Goal: Participate in discussion: Engage in conversation with other users on a specific topic

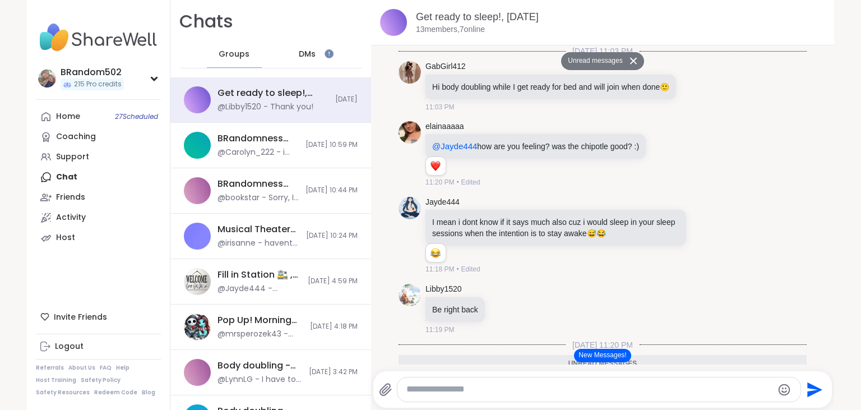
scroll to position [598, 0]
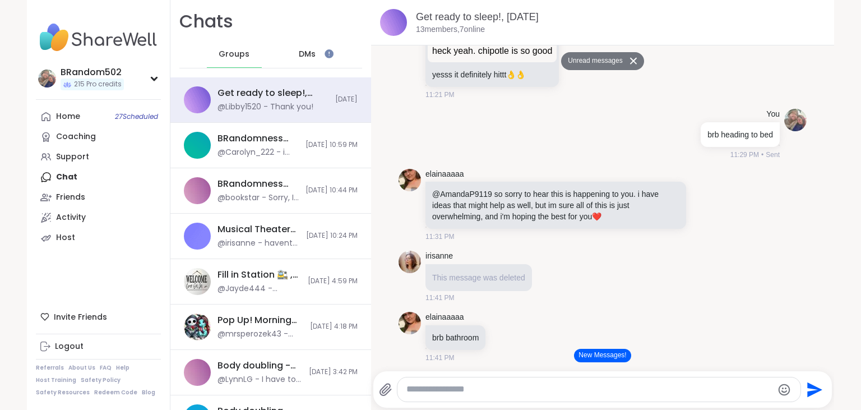
click at [597, 354] on button "New Messages!" at bounding box center [602, 355] width 57 height 13
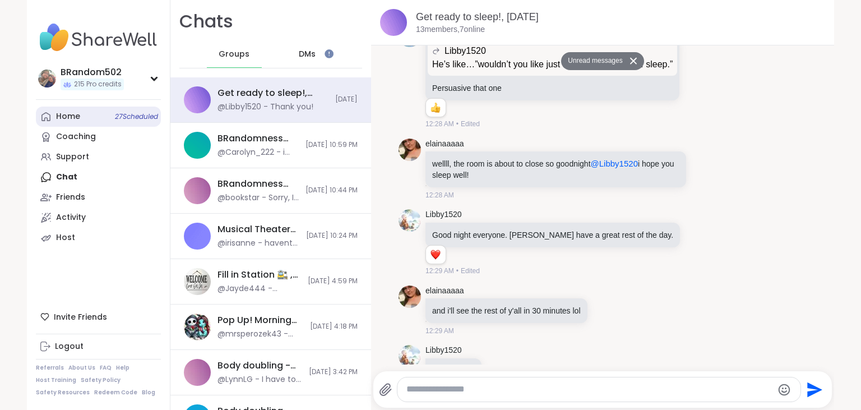
click at [94, 117] on link "Home 27 Scheduled" at bounding box center [98, 116] width 125 height 20
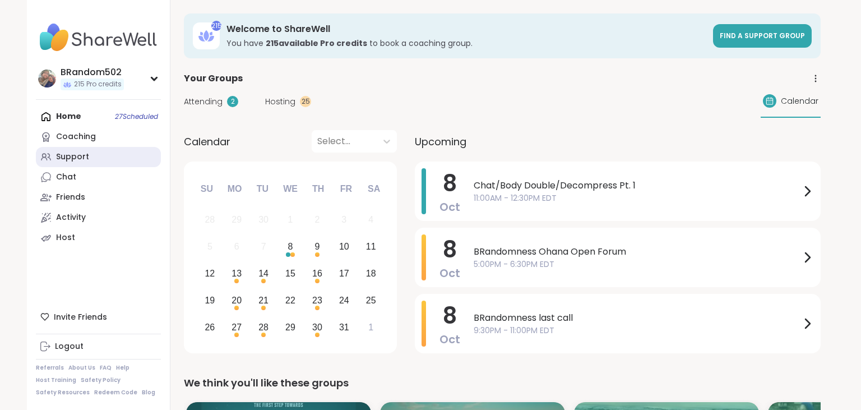
click at [89, 158] on link "Support" at bounding box center [98, 157] width 125 height 20
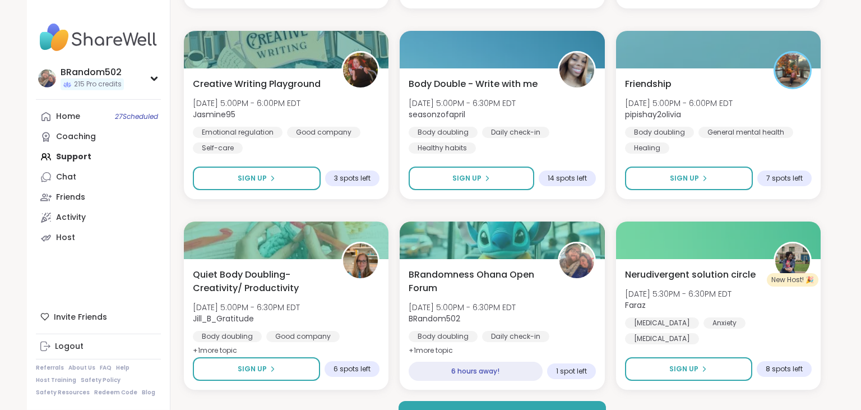
scroll to position [2109, 0]
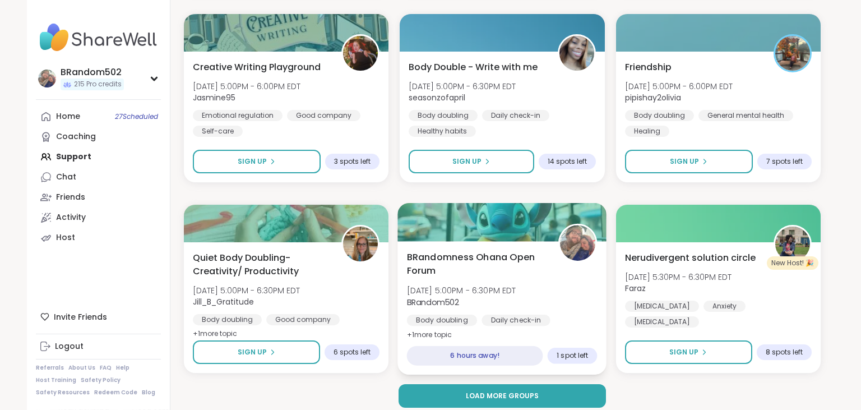
click at [501, 262] on span "BRandomness Ohana Open Forum" at bounding box center [476, 263] width 139 height 27
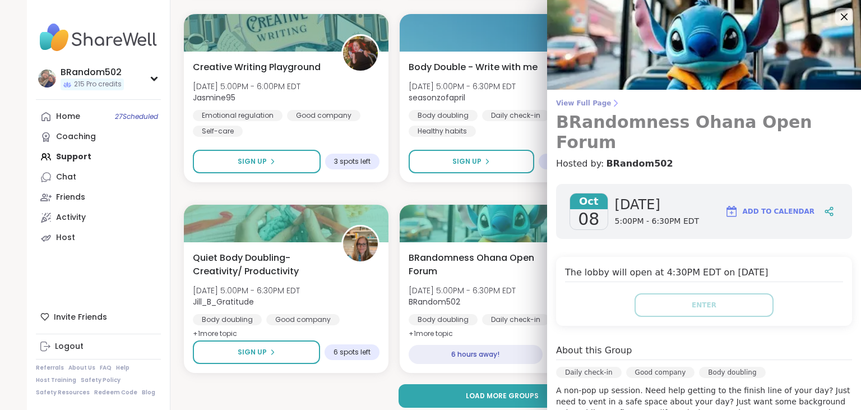
click at [578, 106] on span "View Full Page" at bounding box center [704, 103] width 296 height 9
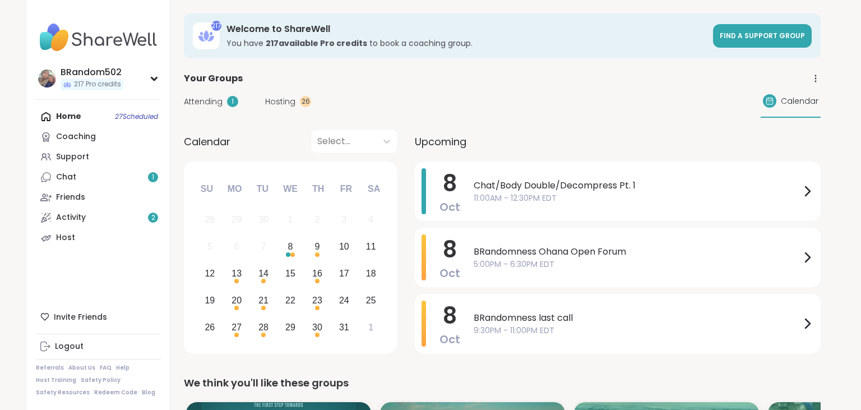
click at [122, 176] on link "Chat 1" at bounding box center [98, 177] width 125 height 20
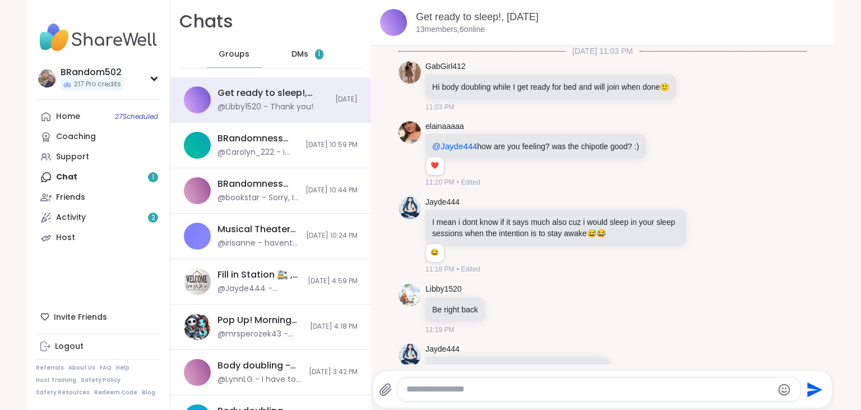
scroll to position [4710, 0]
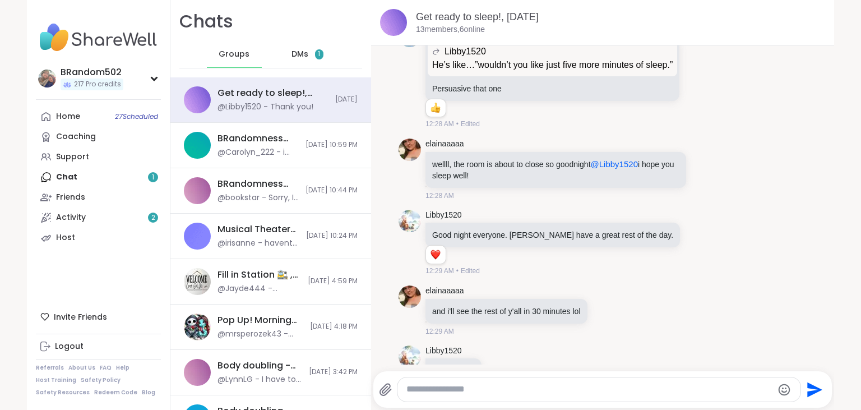
click at [291, 59] on span "DMs" at bounding box center [299, 54] width 17 height 11
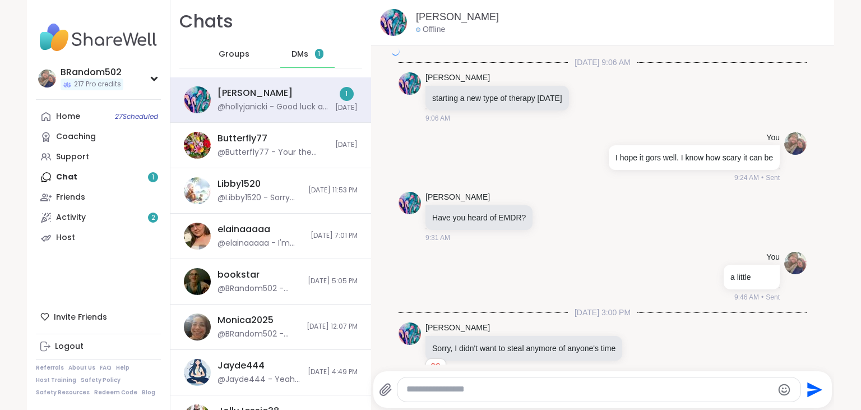
scroll to position [2014, 0]
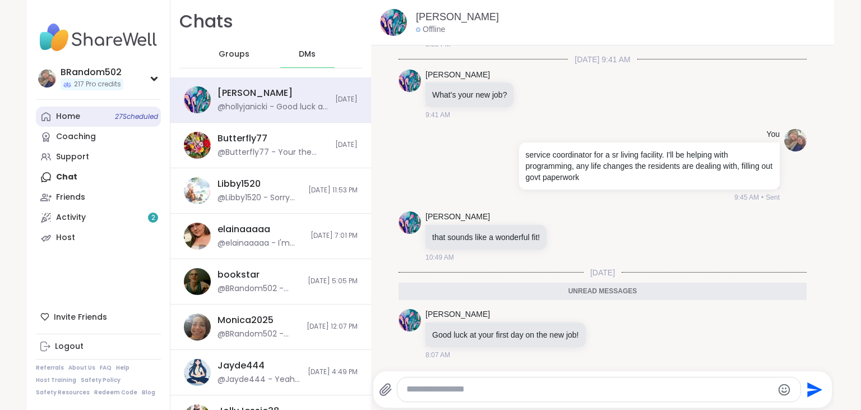
click at [105, 115] on link "Home 27 Scheduled" at bounding box center [98, 116] width 125 height 20
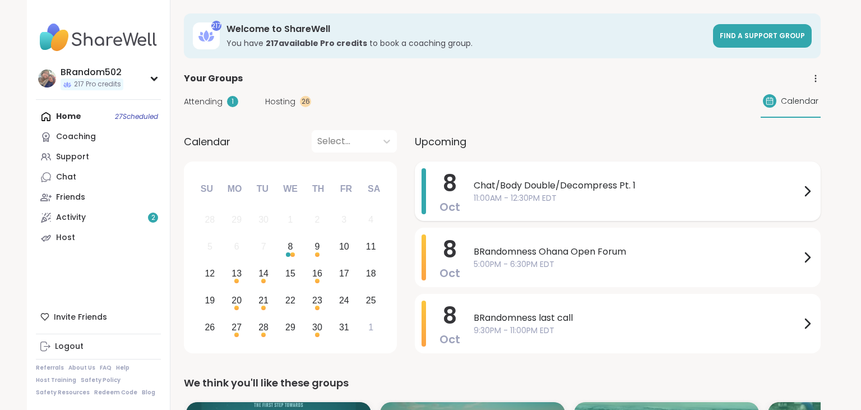
click at [526, 187] on span "Chat/Body Double/Decompress Pt. 1" at bounding box center [637, 185] width 327 height 13
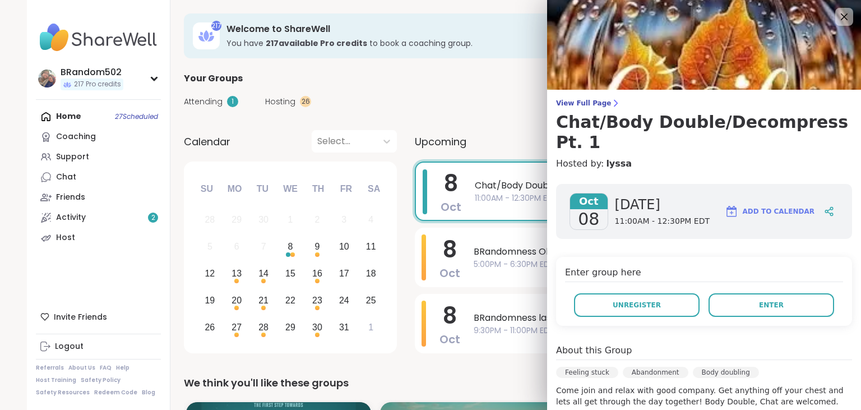
scroll to position [1, 0]
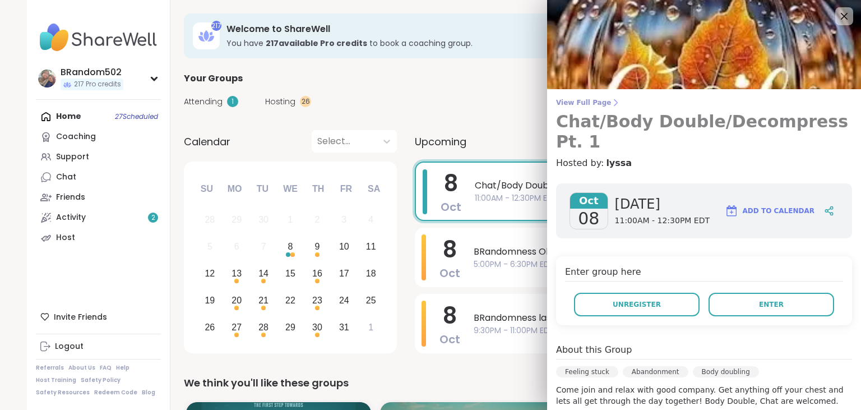
click at [596, 102] on span "View Full Page" at bounding box center [704, 102] width 296 height 9
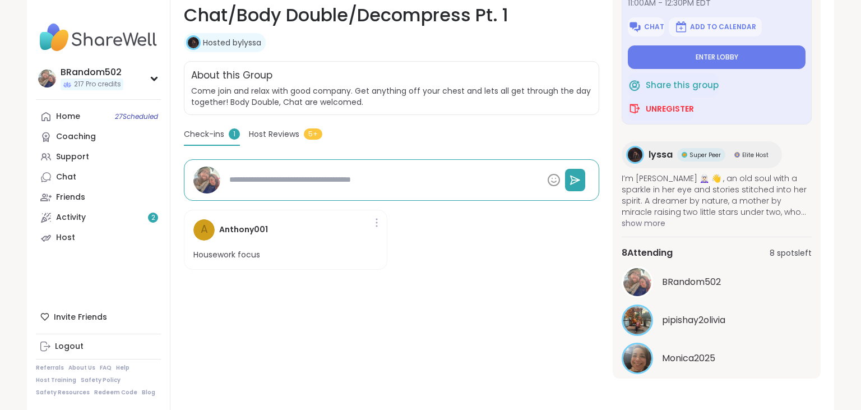
scroll to position [89, 0]
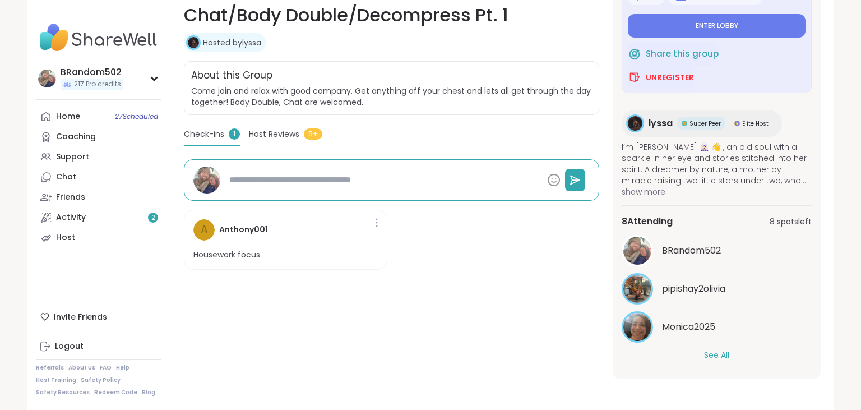
click at [717, 352] on button "See All" at bounding box center [716, 355] width 25 height 12
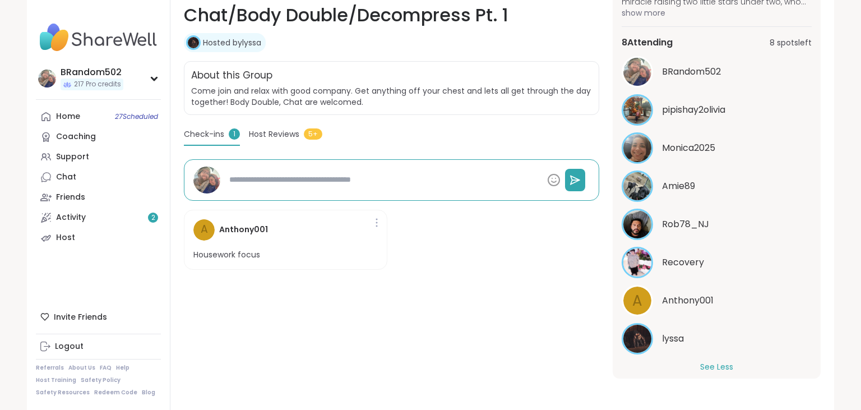
scroll to position [280, 0]
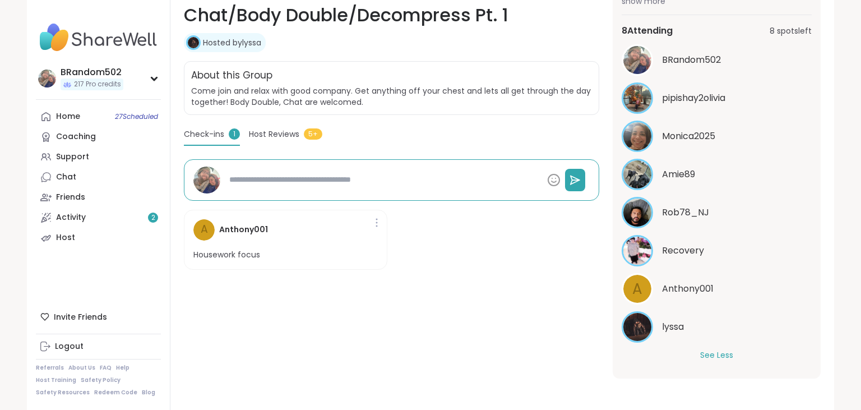
click at [331, 46] on div "Hosted by lyssa" at bounding box center [391, 42] width 415 height 19
click at [89, 112] on link "Home 27 Scheduled" at bounding box center [98, 116] width 125 height 20
type textarea "*"
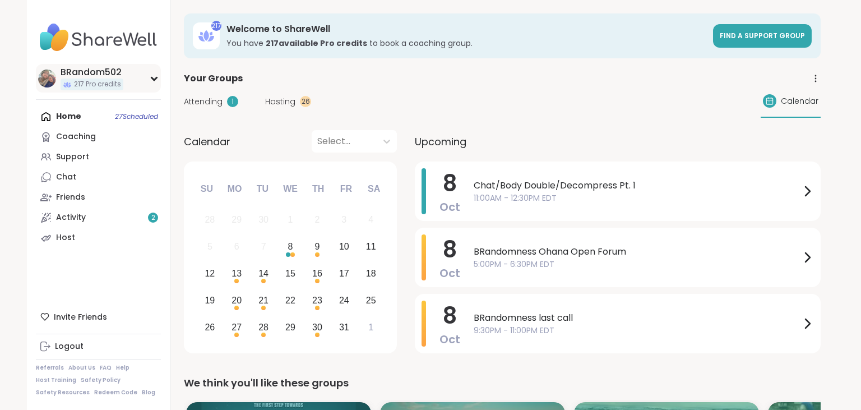
click at [151, 79] on icon at bounding box center [154, 79] width 9 height 6
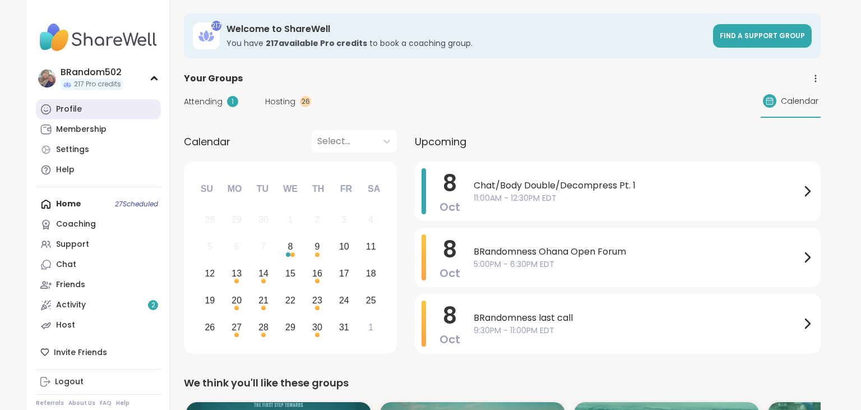
click at [115, 110] on link "Profile" at bounding box center [98, 109] width 125 height 20
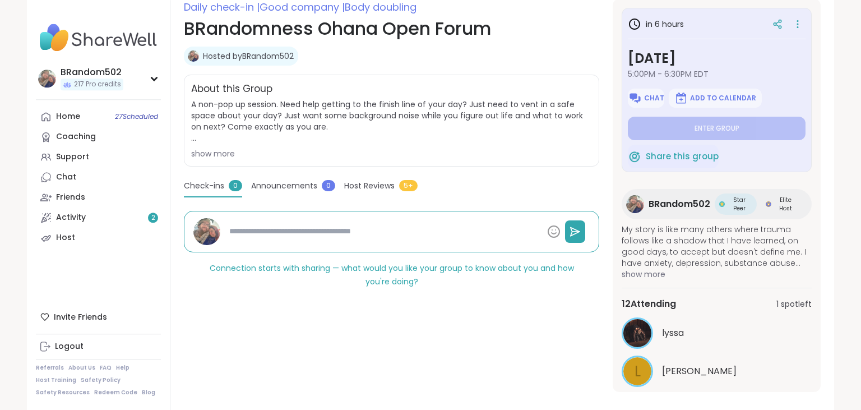
scroll to position [175, 0]
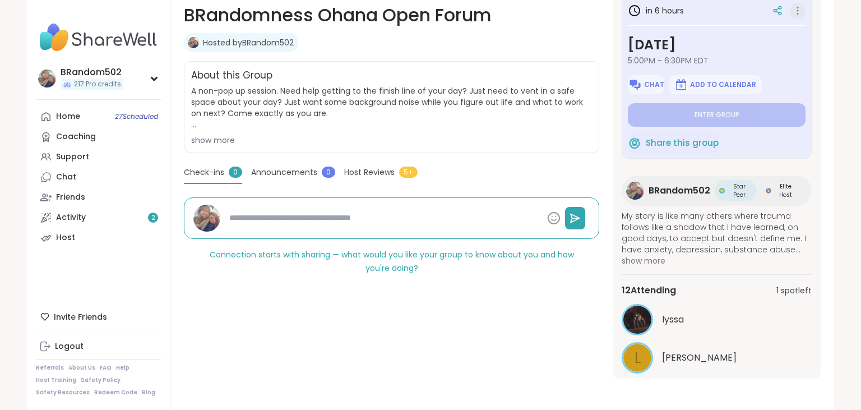
click at [801, 13] on icon at bounding box center [797, 11] width 11 height 16
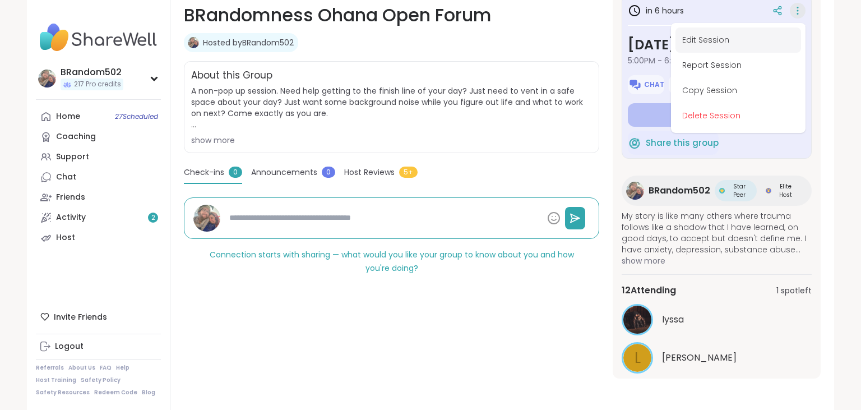
click at [737, 38] on button "Edit Session" at bounding box center [738, 39] width 126 height 25
type textarea "*"
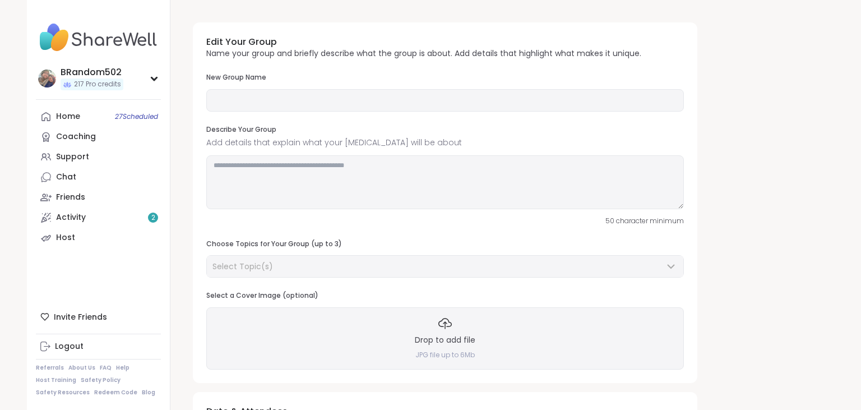
type input "**********"
type textarea "**********"
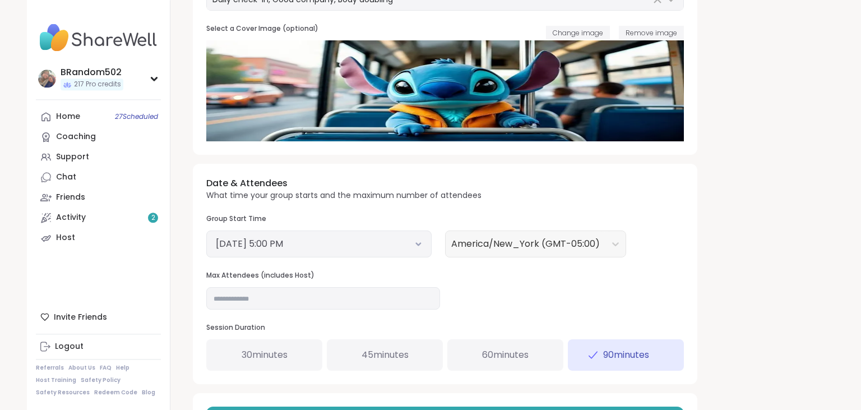
scroll to position [267, 0]
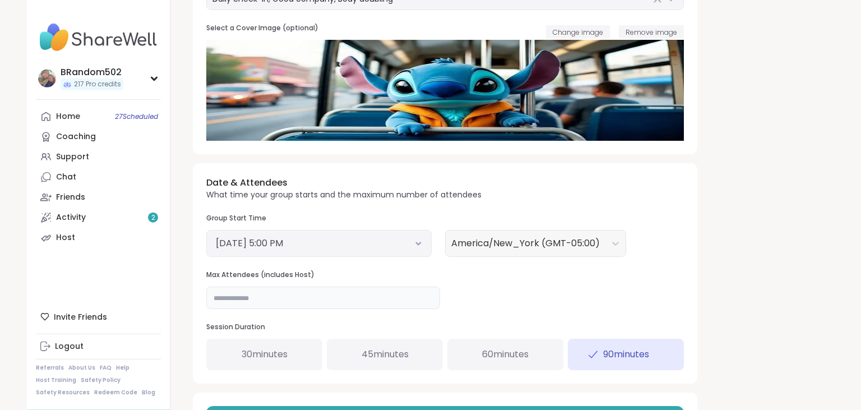
click at [282, 304] on input "**" at bounding box center [323, 297] width 234 height 22
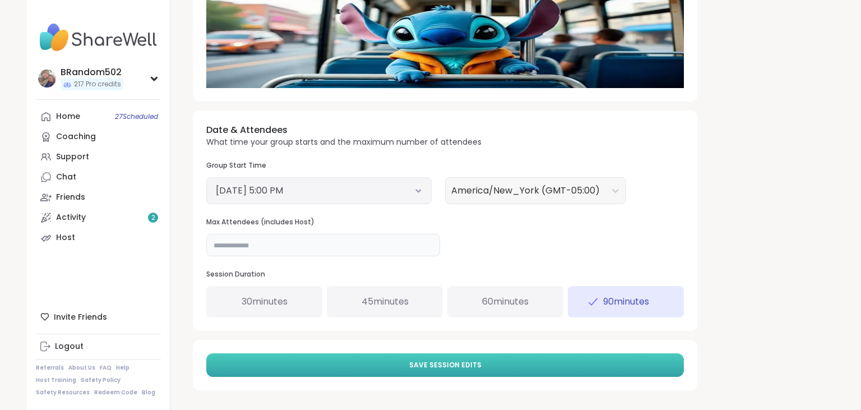
type input "**"
click at [504, 362] on button "Save Session Edits" at bounding box center [445, 365] width 478 height 24
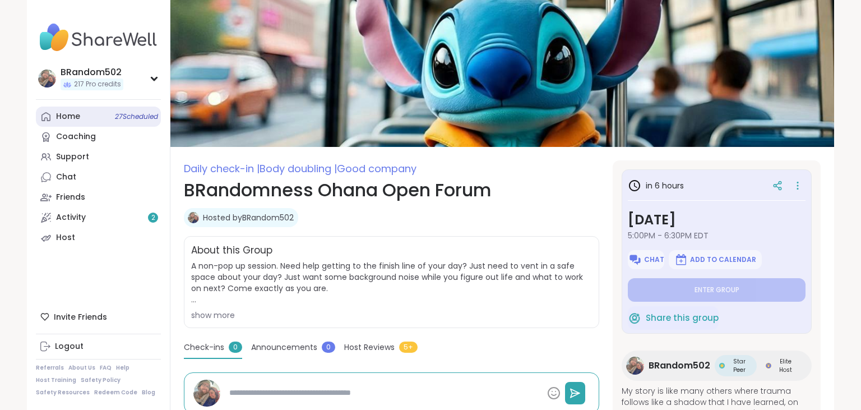
click at [109, 117] on link "Home 27 Scheduled" at bounding box center [98, 116] width 125 height 20
type textarea "*"
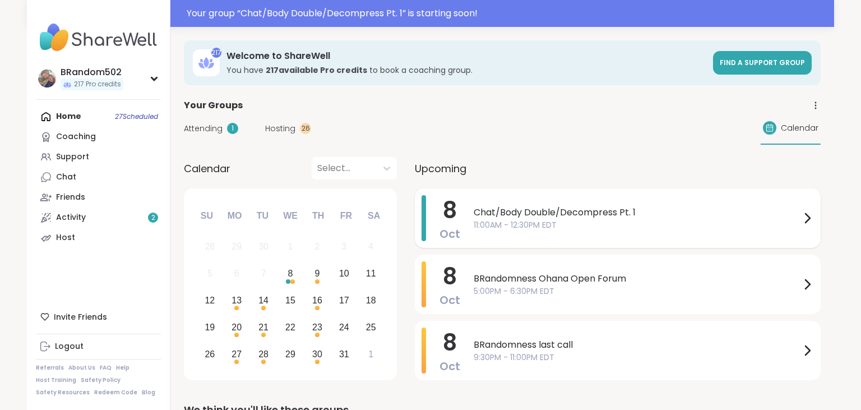
click at [531, 214] on span "Chat/Body Double/Decompress Pt. 1" at bounding box center [637, 212] width 327 height 13
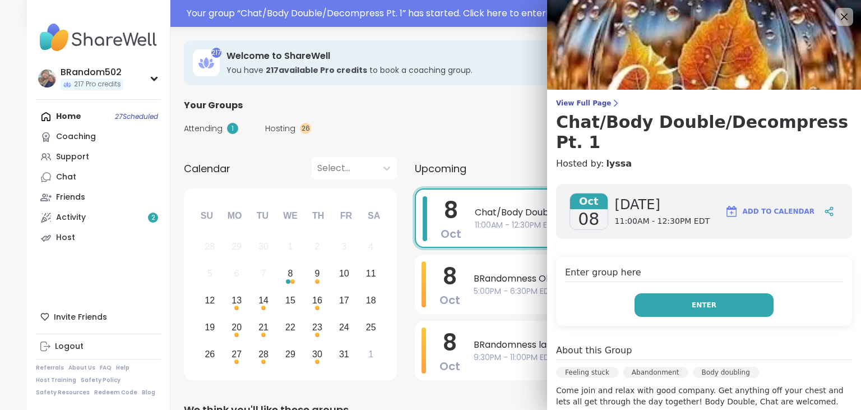
click at [649, 293] on button "Enter" at bounding box center [703, 305] width 139 height 24
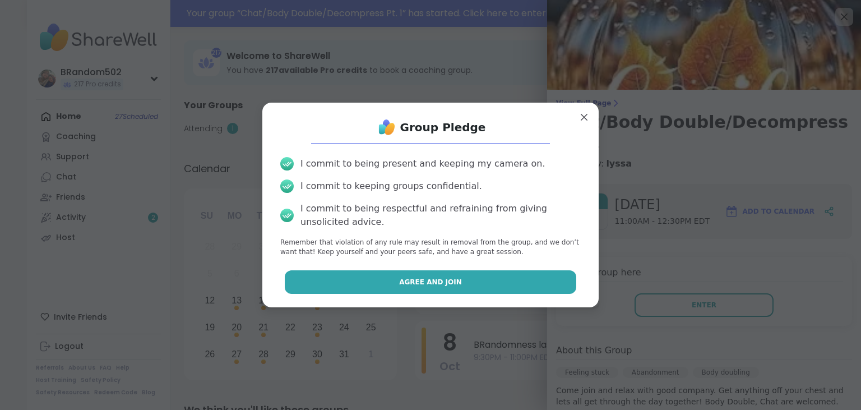
click at [506, 285] on button "Agree and Join" at bounding box center [431, 282] width 292 height 24
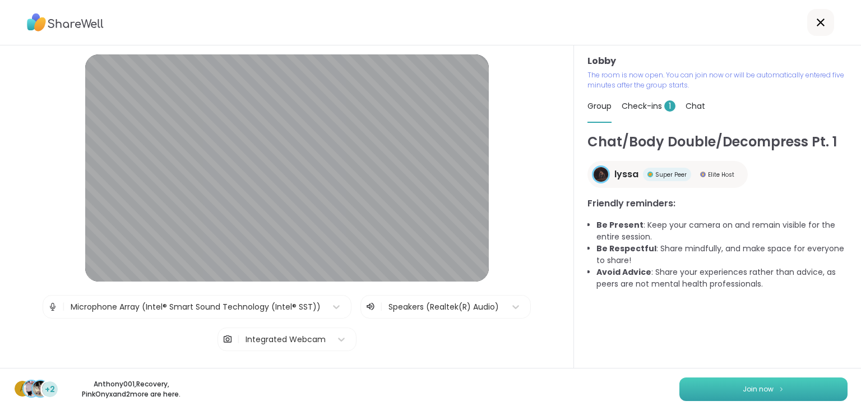
click at [732, 380] on button "Join now" at bounding box center [763, 389] width 168 height 24
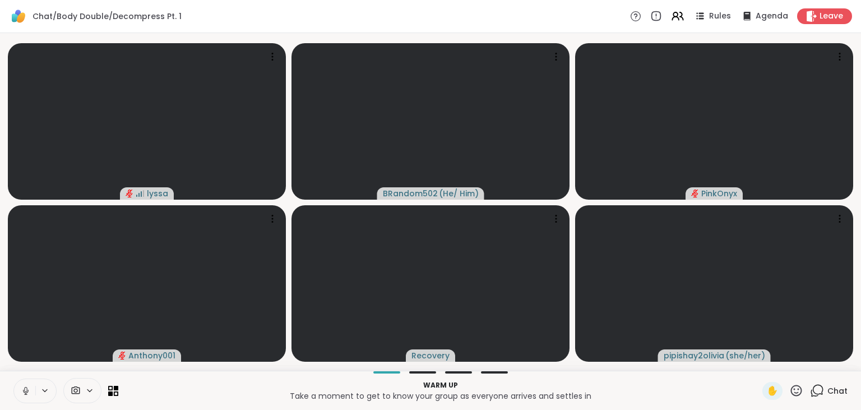
click at [21, 391] on icon at bounding box center [26, 391] width 10 height 10
click at [822, 391] on icon at bounding box center [817, 390] width 14 height 14
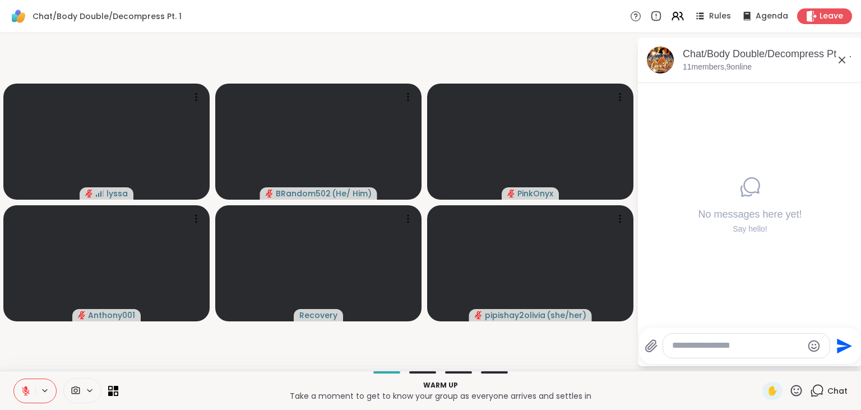
click at [736, 345] on textarea "Type your message" at bounding box center [737, 346] width 131 height 12
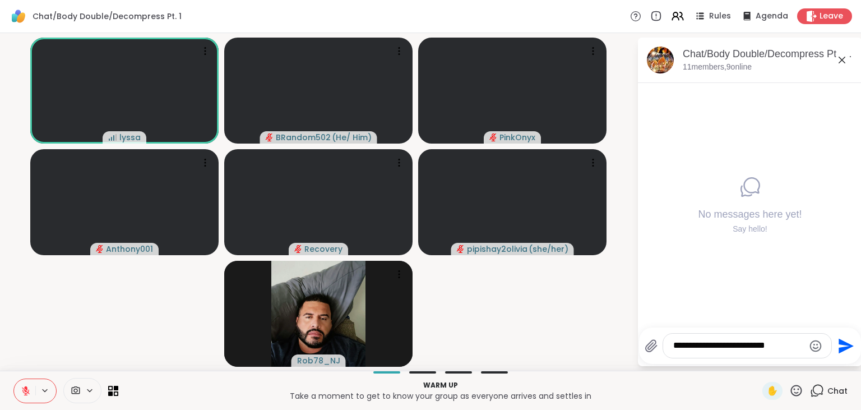
type textarea "**********"
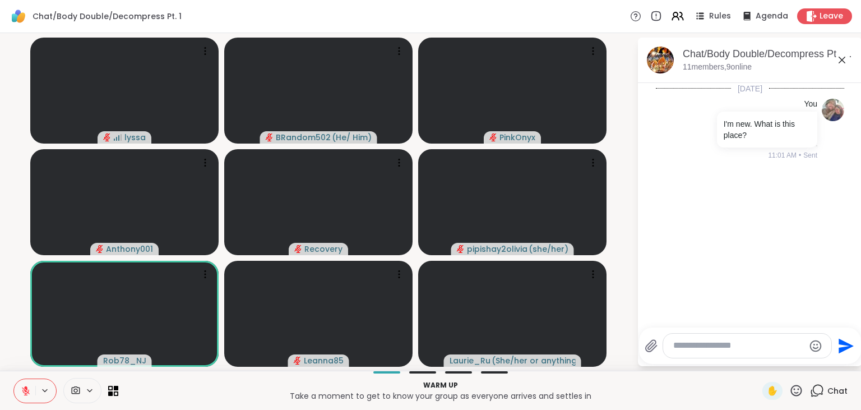
click at [25, 391] on icon at bounding box center [26, 391] width 8 height 8
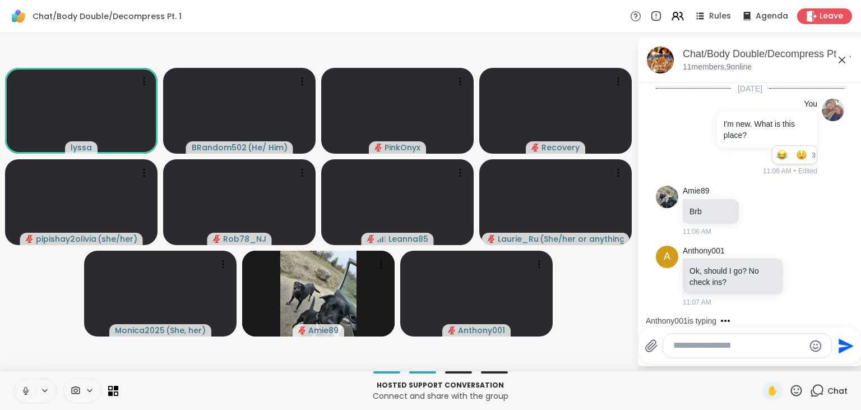
click at [26, 382] on button at bounding box center [24, 391] width 21 height 24
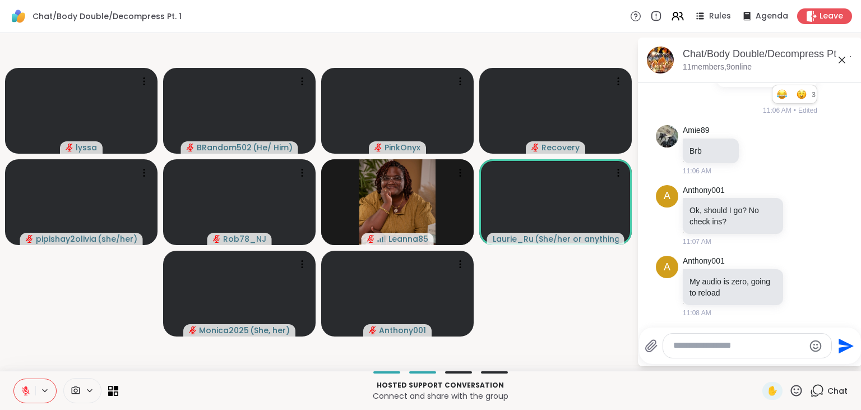
click at [25, 391] on icon at bounding box center [26, 391] width 8 height 8
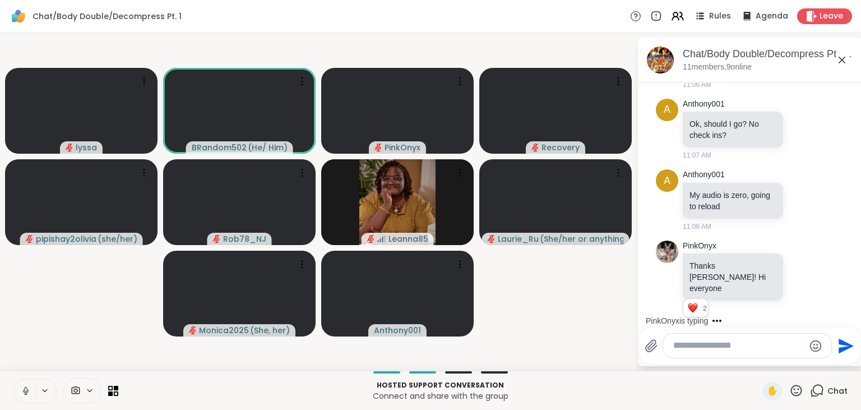
scroll to position [206, 0]
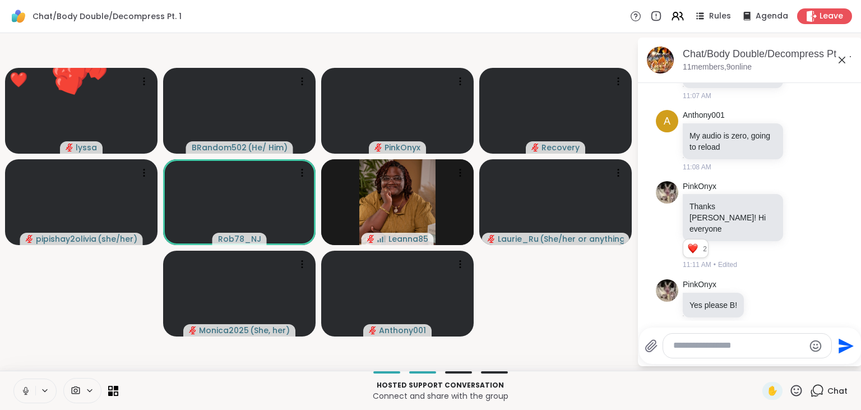
click at [29, 395] on icon at bounding box center [26, 391] width 10 height 10
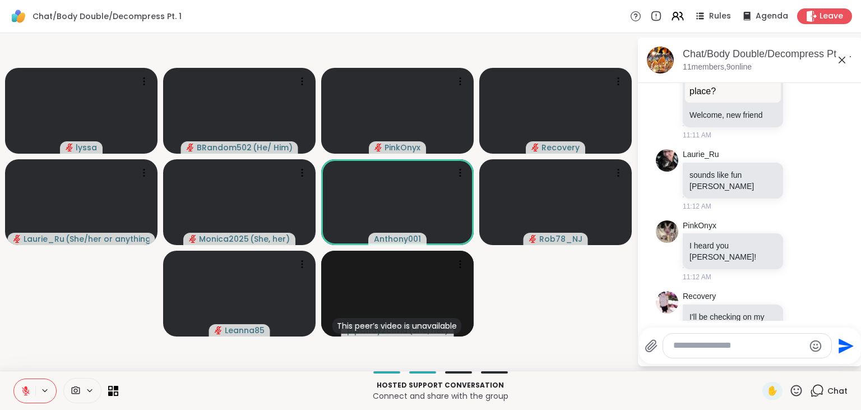
scroll to position [590, 0]
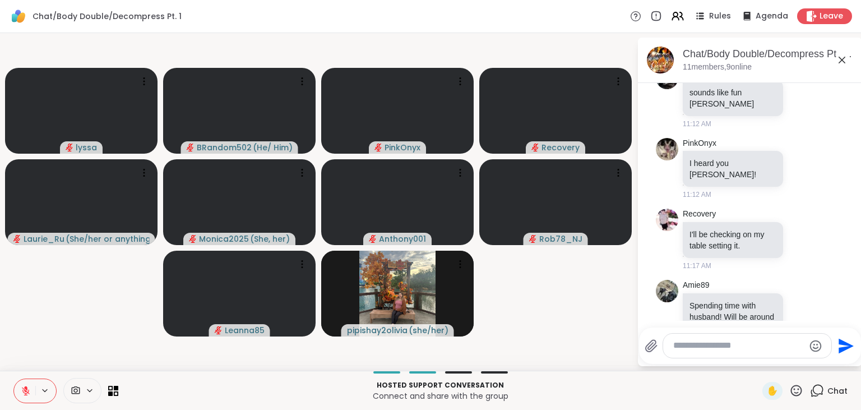
click at [29, 387] on icon at bounding box center [26, 391] width 10 height 10
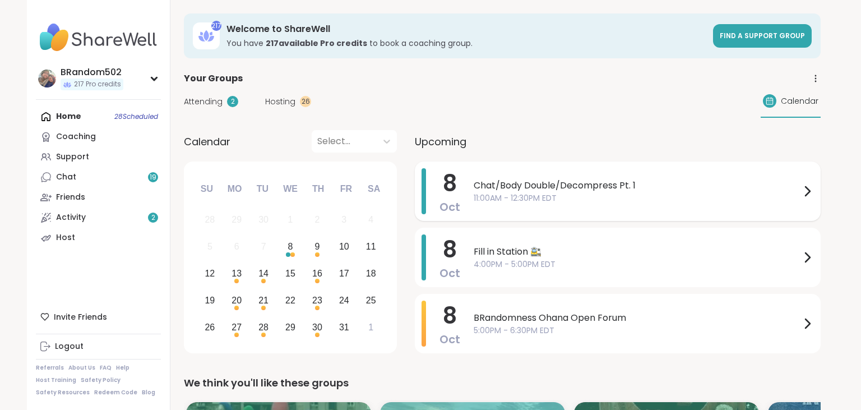
click at [516, 191] on span "Chat/Body Double/Decompress Pt. 1" at bounding box center [637, 185] width 327 height 13
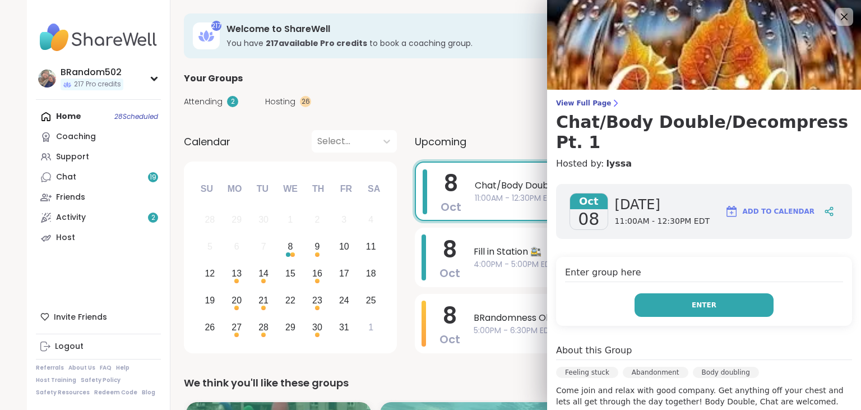
click at [652, 293] on button "Enter" at bounding box center [703, 305] width 139 height 24
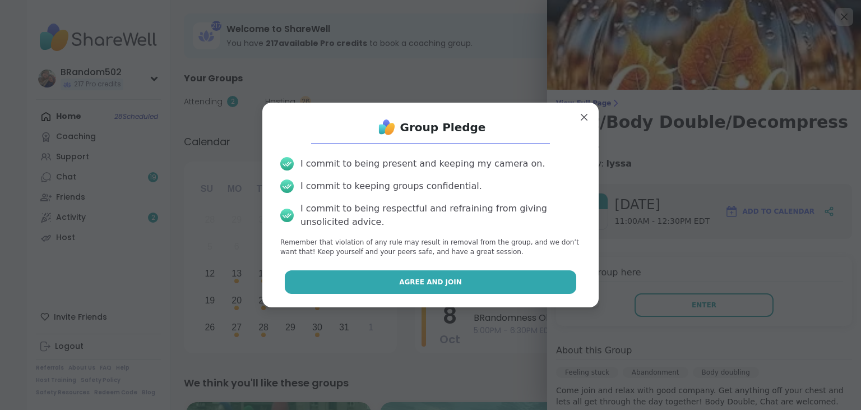
click at [502, 277] on button "Agree and Join" at bounding box center [431, 282] width 292 height 24
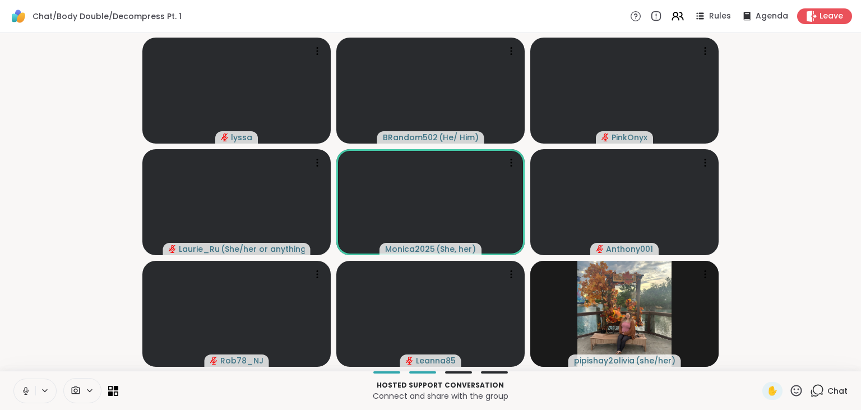
click at [29, 384] on button at bounding box center [24, 391] width 21 height 24
click at [822, 388] on icon at bounding box center [817, 390] width 14 height 14
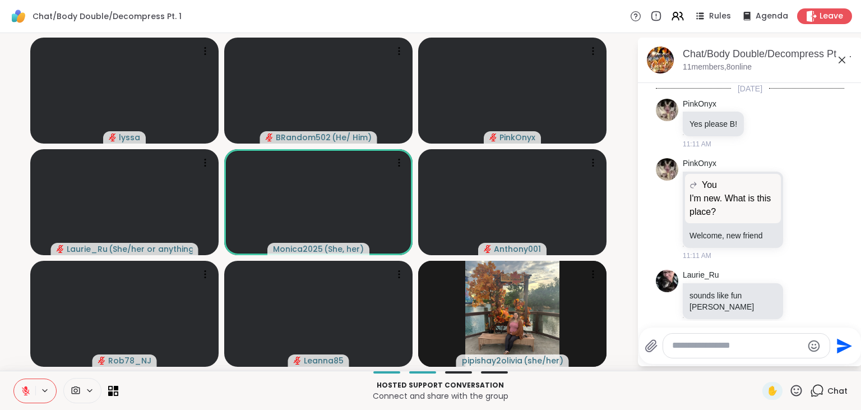
scroll to position [2291, 0]
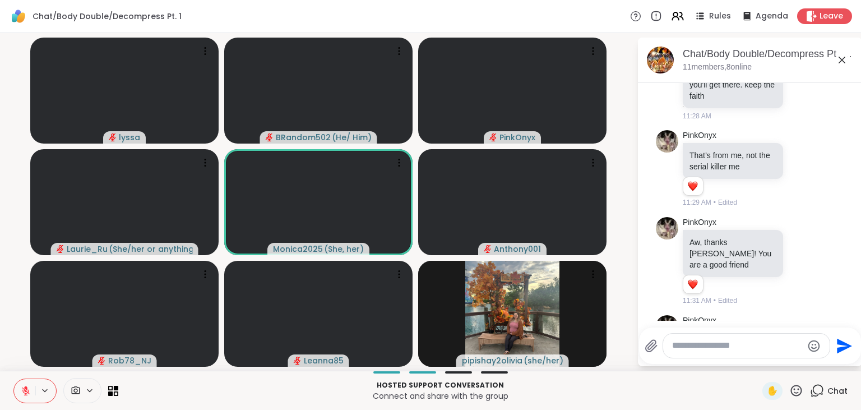
click at [733, 346] on textarea "Type your message" at bounding box center [737, 346] width 131 height 12
type textarea "***"
click at [840, 346] on icon "Send" at bounding box center [845, 346] width 18 height 18
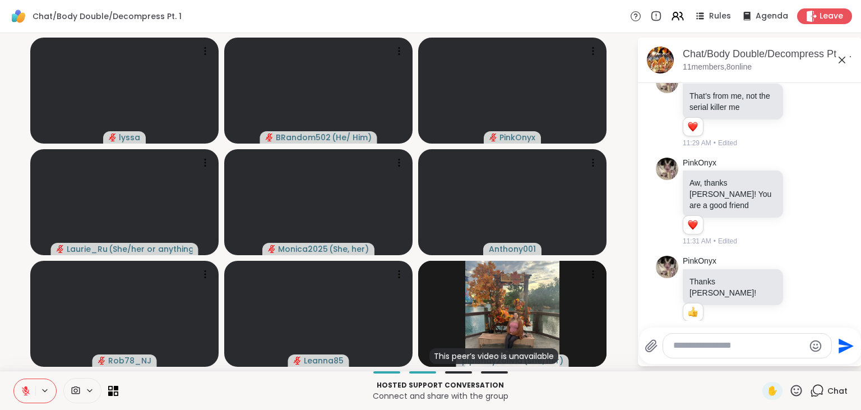
click at [683, 346] on textarea "Type your message" at bounding box center [738, 346] width 131 height 12
type textarea "**********"
click at [844, 345] on icon "Send" at bounding box center [845, 346] width 18 height 18
